Goal: Contribute content: Add original content to the website for others to see

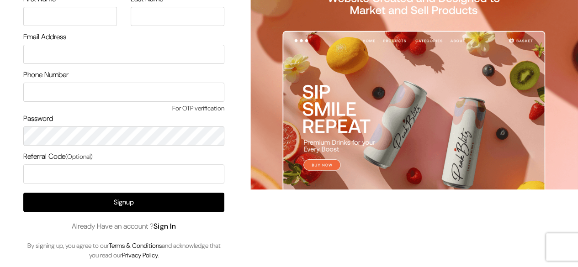
click at [174, 224] on link "Sign In" at bounding box center [165, 227] width 23 height 10
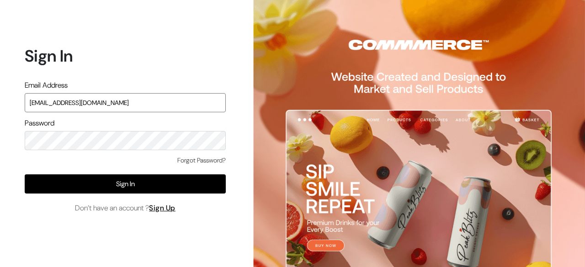
type input "surajp@outdoinc.com"
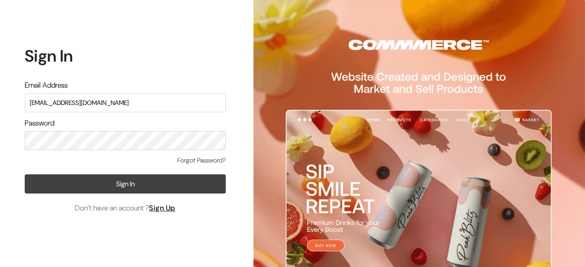
click at [133, 188] on button "Sign In" at bounding box center [125, 184] width 201 height 19
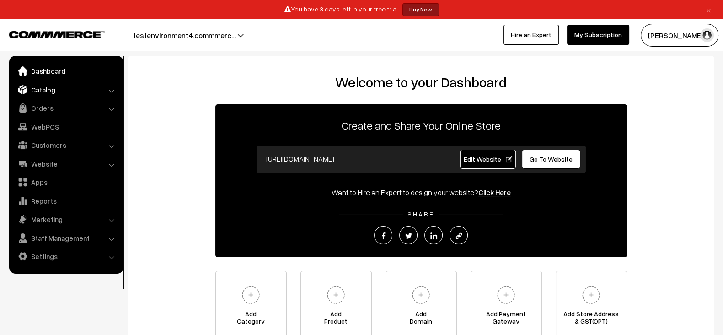
click at [98, 88] on link "Catalog" at bounding box center [65, 89] width 109 height 16
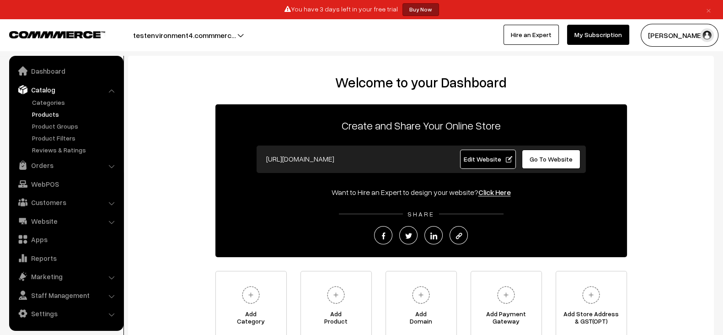
click at [46, 112] on link "Products" at bounding box center [75, 114] width 90 height 10
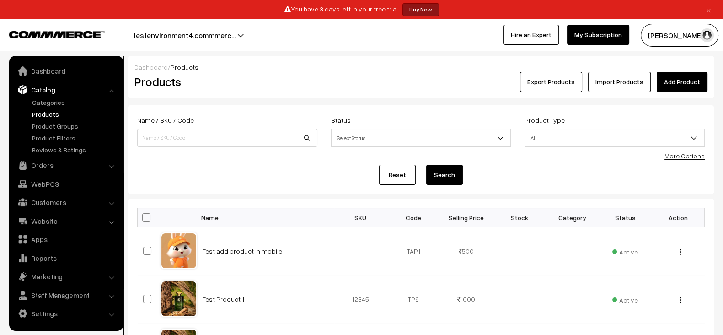
click at [681, 80] on link "Add Product" at bounding box center [681, 82] width 51 height 20
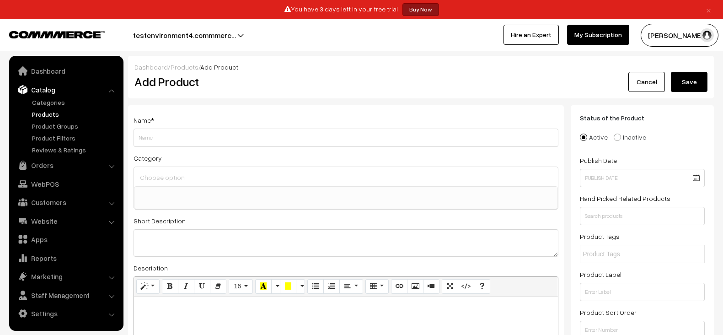
select select
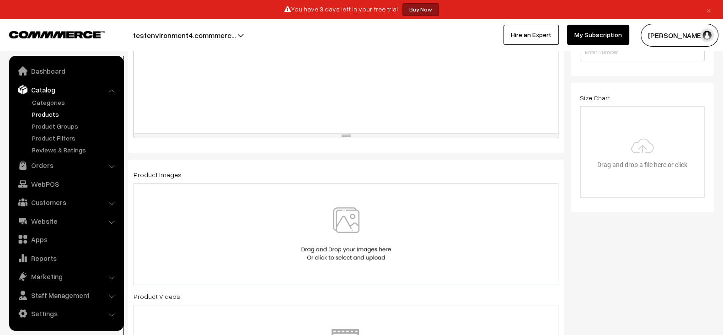
scroll to position [279, 0]
click at [334, 213] on img at bounding box center [346, 232] width 94 height 53
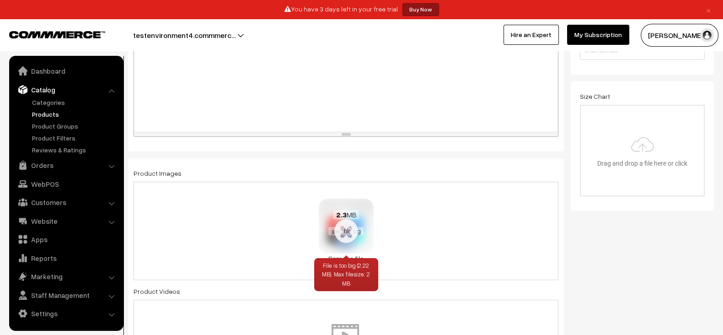
click at [356, 254] on link "Remove file" at bounding box center [346, 258] width 55 height 10
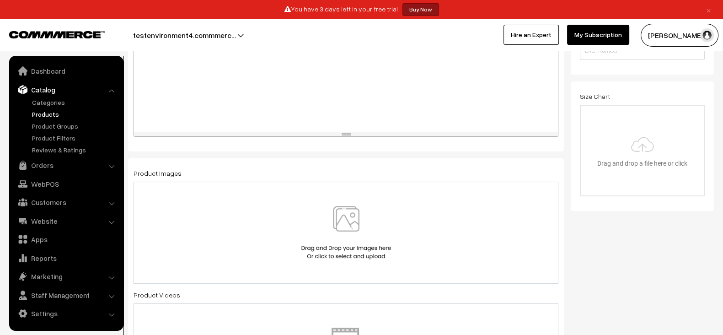
click at [396, 228] on div at bounding box center [345, 232] width 405 height 53
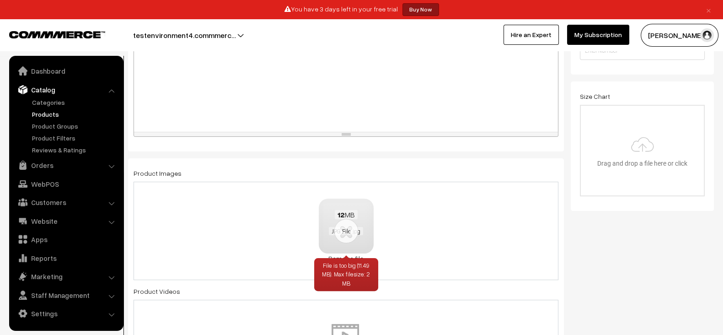
click at [356, 254] on link "Remove file" at bounding box center [346, 258] width 55 height 10
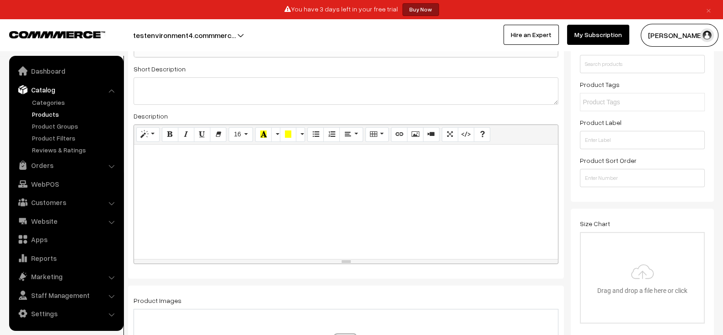
scroll to position [0, 0]
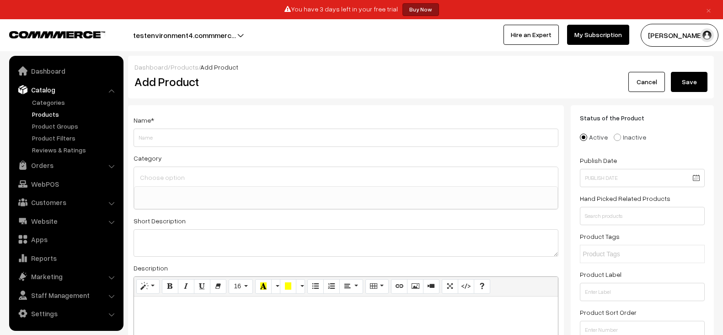
select select
click at [709, 6] on link "×" at bounding box center [708, 9] width 12 height 11
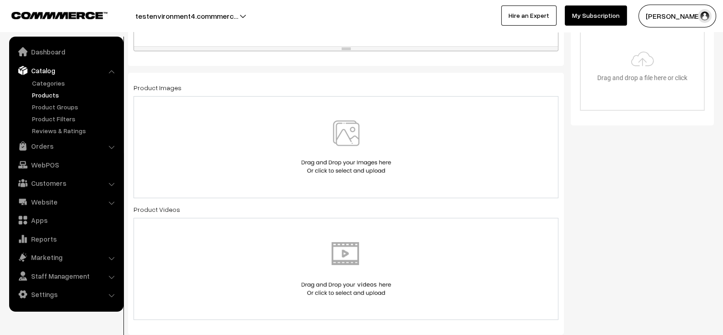
scroll to position [343, 0]
click at [340, 158] on img at bounding box center [346, 146] width 94 height 53
